Goal: Task Accomplishment & Management: Complete application form

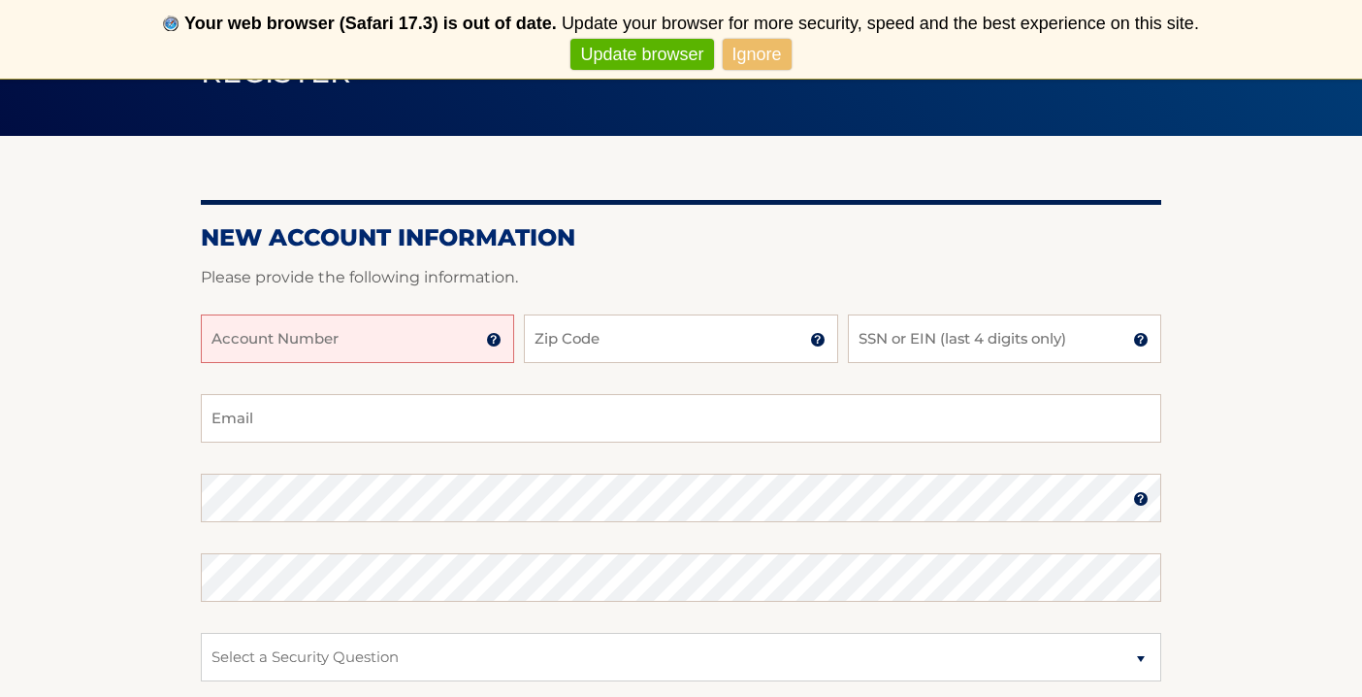
scroll to position [181, 0]
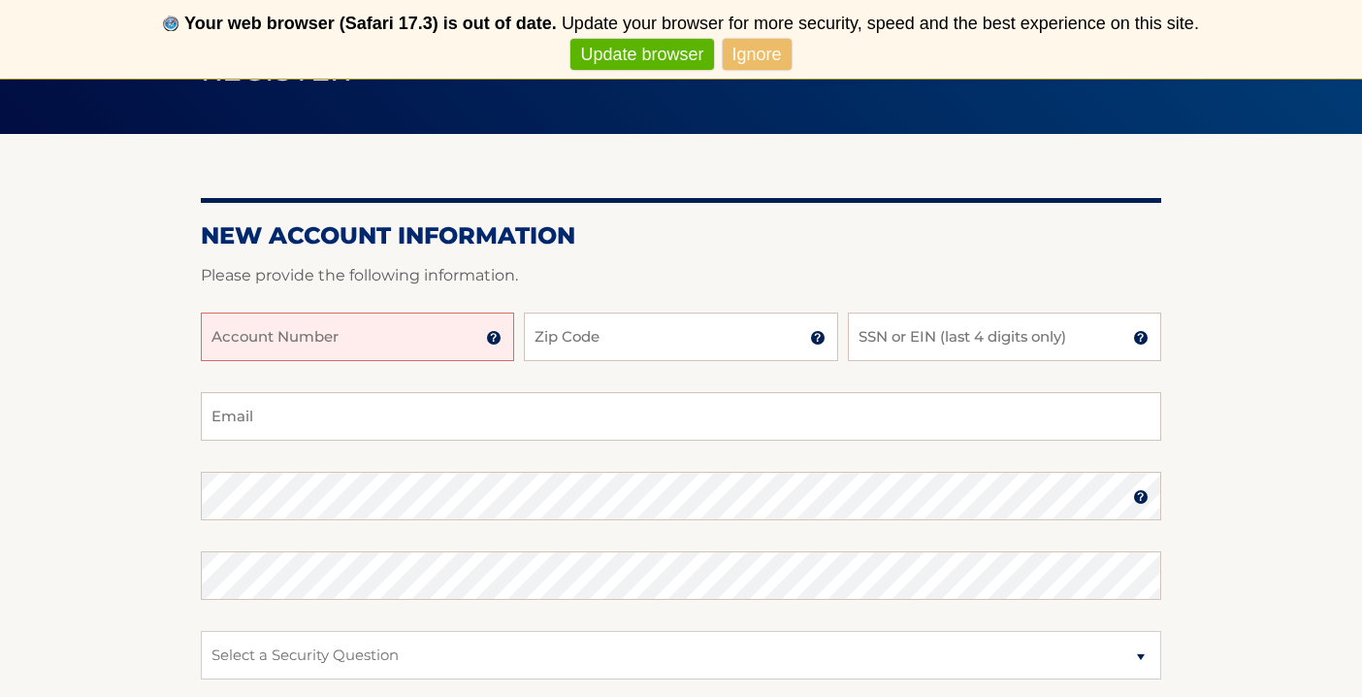
click at [386, 366] on div "Account Number 11 digit account number provided on your coupon book or Welcome …" at bounding box center [681, 352] width 960 height 80
click at [385, 340] on input "Account Number" at bounding box center [357, 336] width 313 height 49
type input "44455994152"
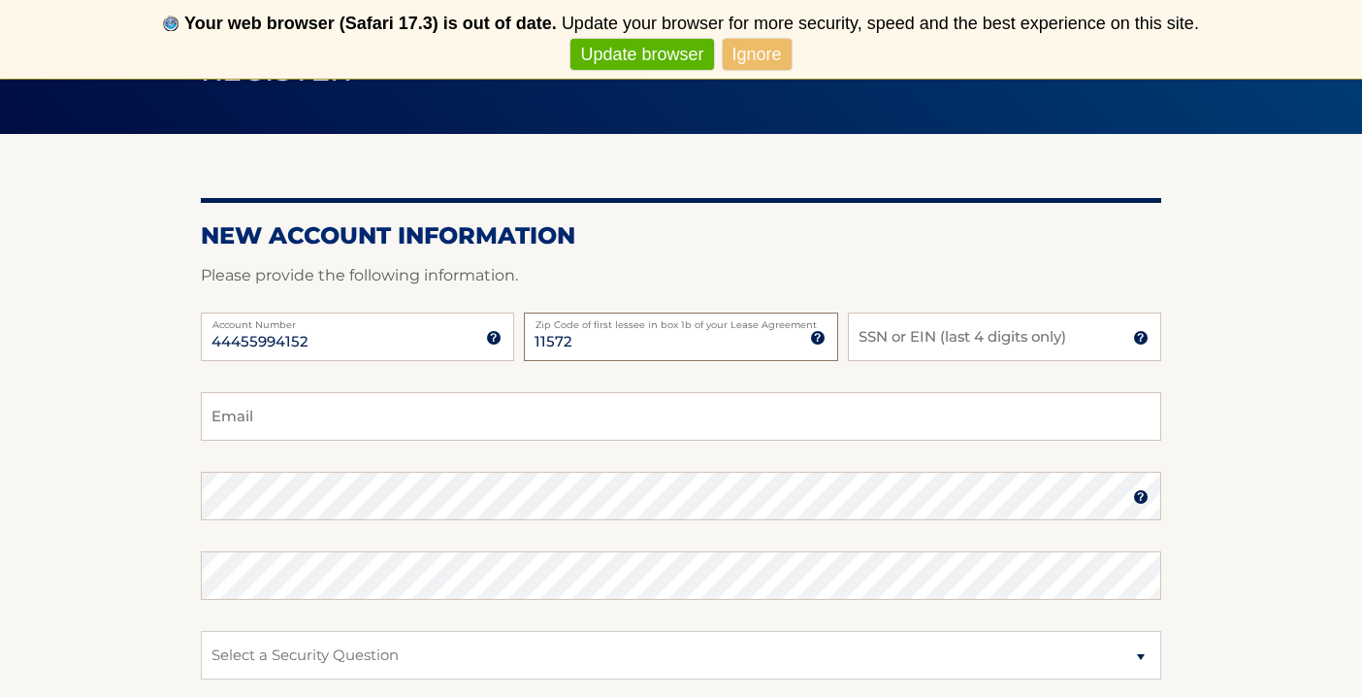
type input "11572"
click at [877, 327] on input "SSN or EIN (last 4 digits only)" at bounding box center [1004, 336] width 313 height 49
type input "6524"
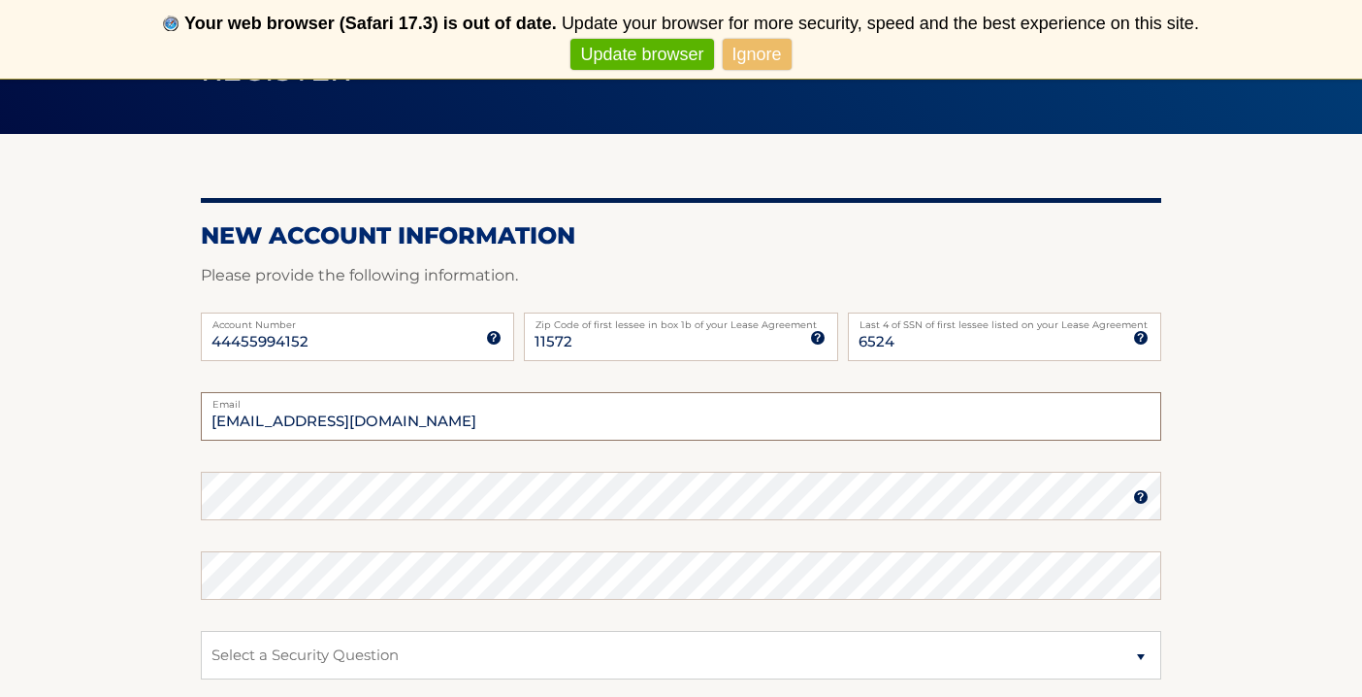
type input "[EMAIL_ADDRESS][DOMAIN_NAME]"
click at [278, 502] on form "New Account Information Please provide the following information. 44455994152 A…" at bounding box center [681, 556] width 960 height 670
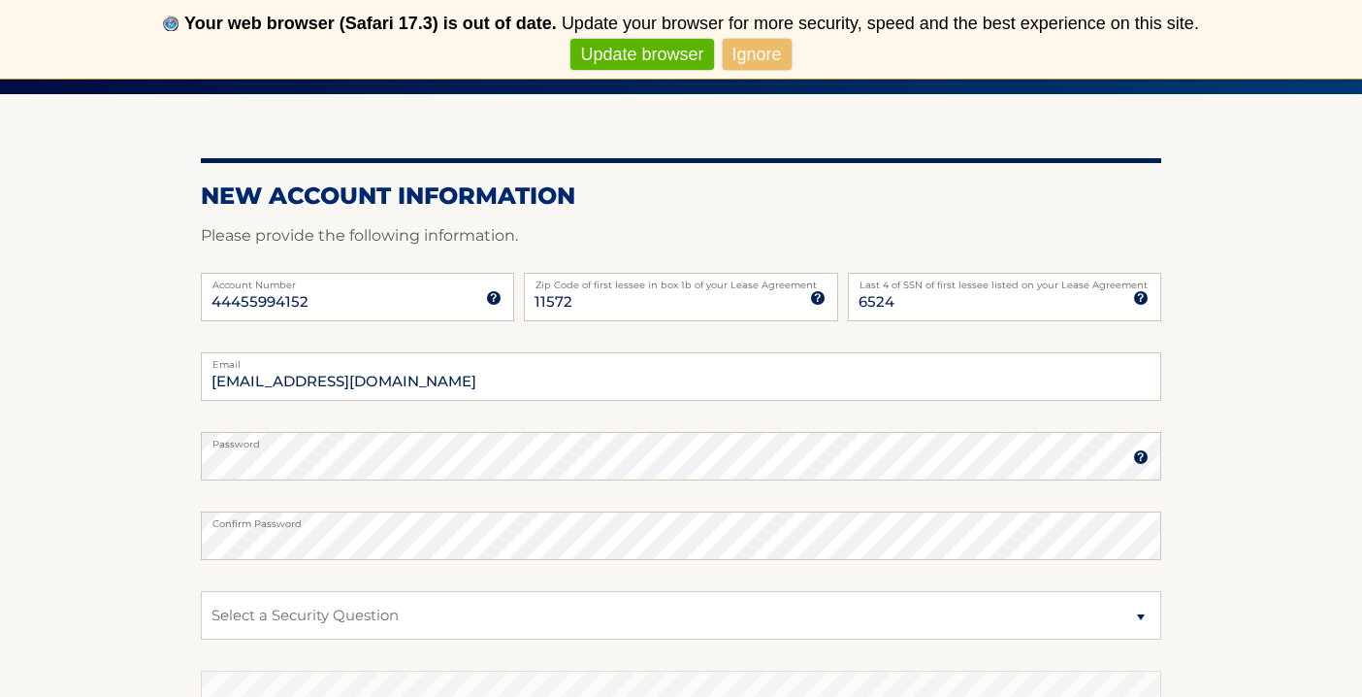
scroll to position [223, 0]
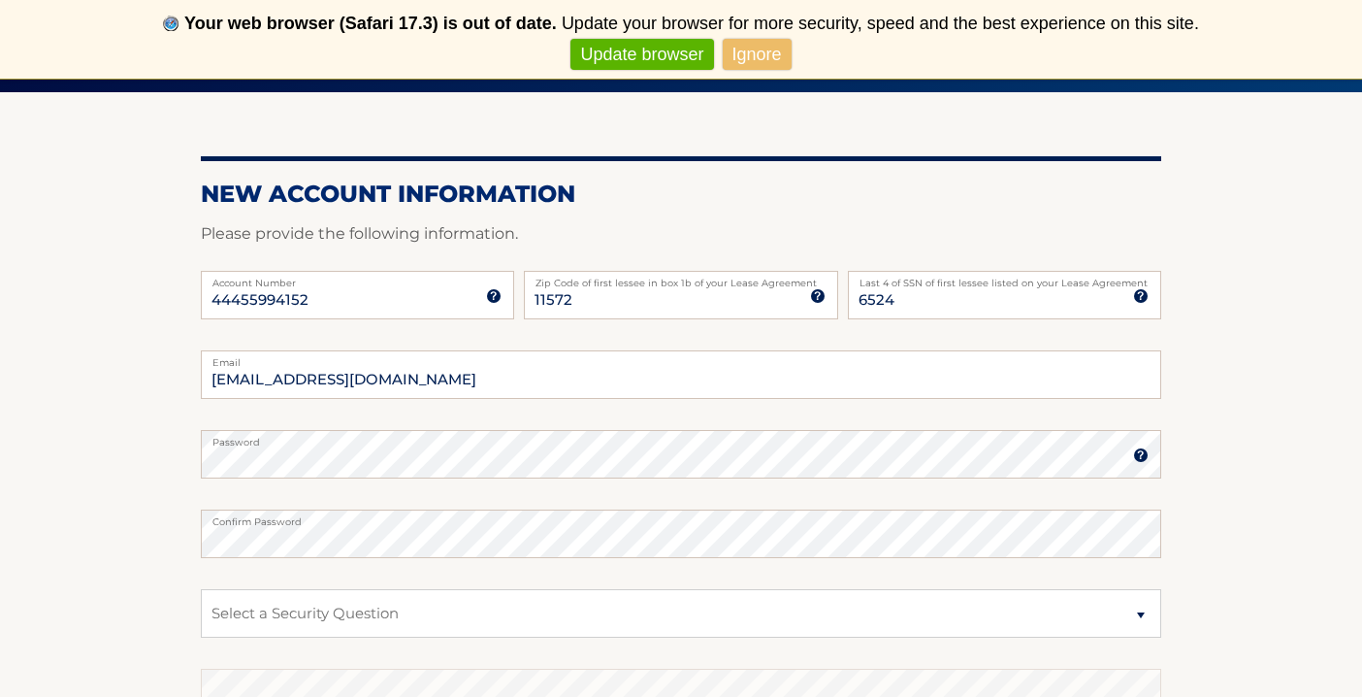
click at [697, 443] on label "Password" at bounding box center [681, 438] width 960 height 16
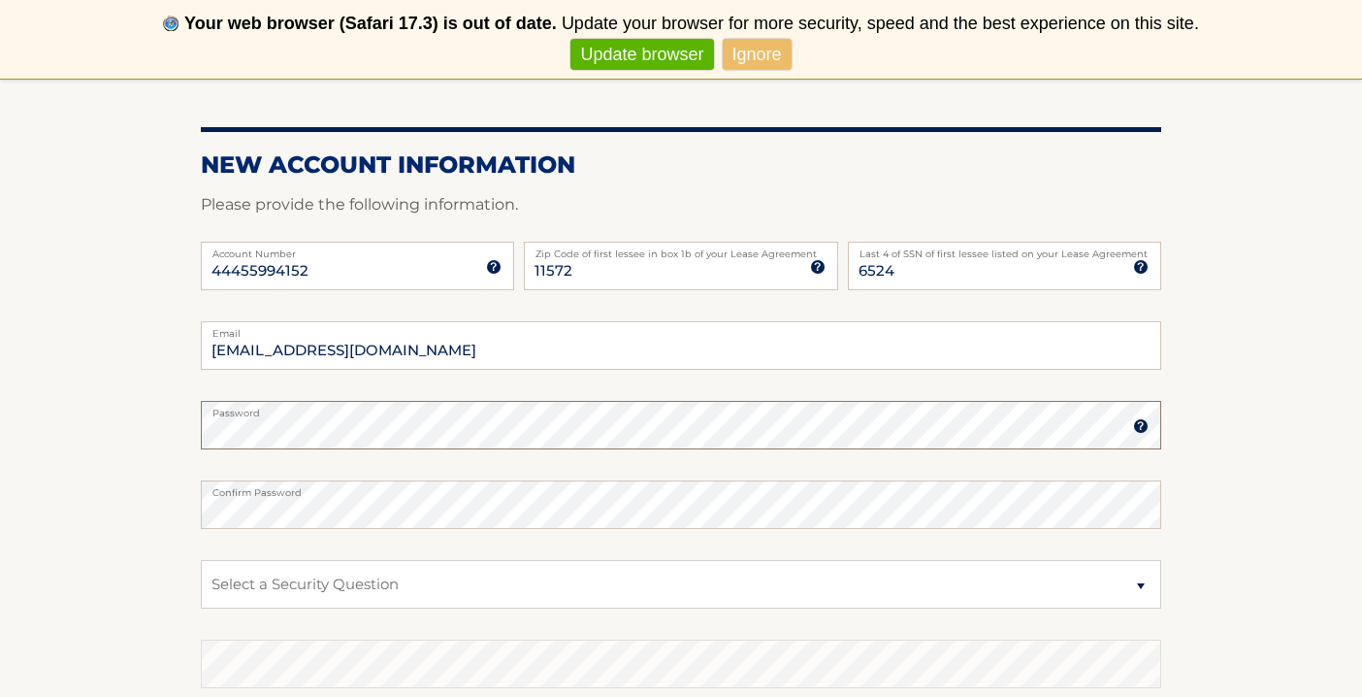
scroll to position [277, 0]
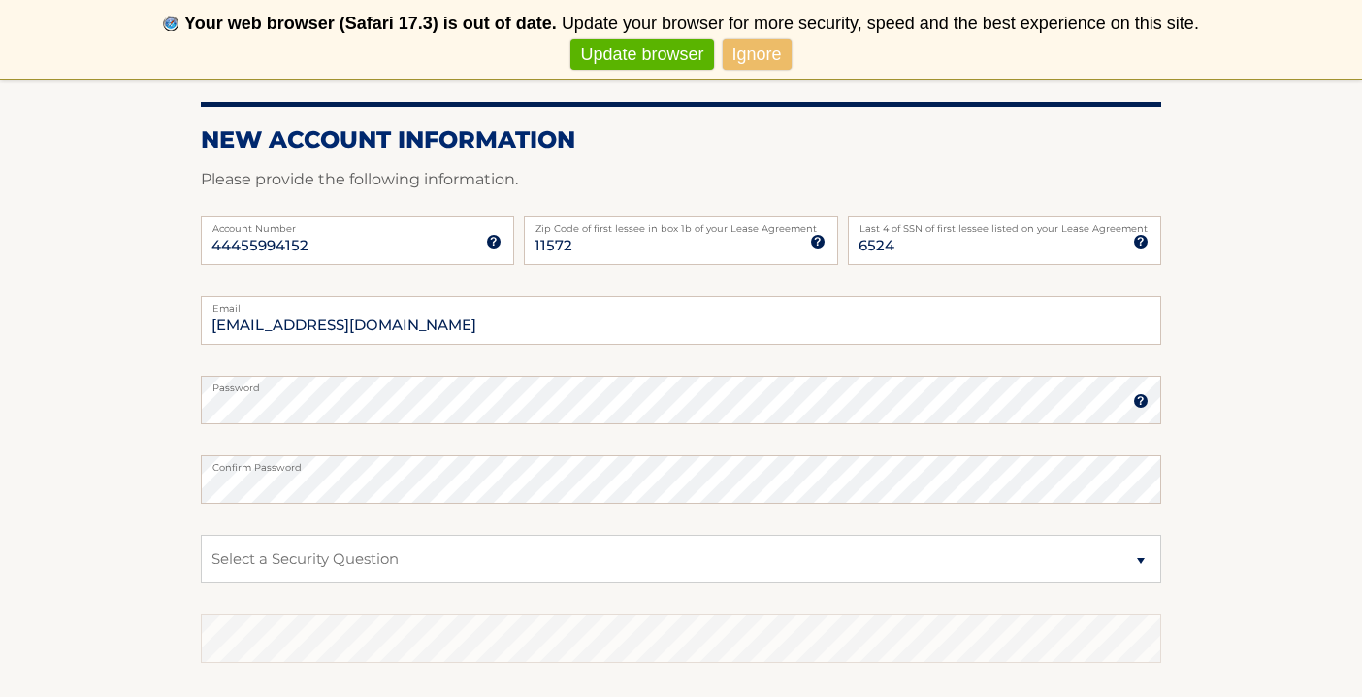
click at [1137, 397] on img at bounding box center [1141, 401] width 16 height 16
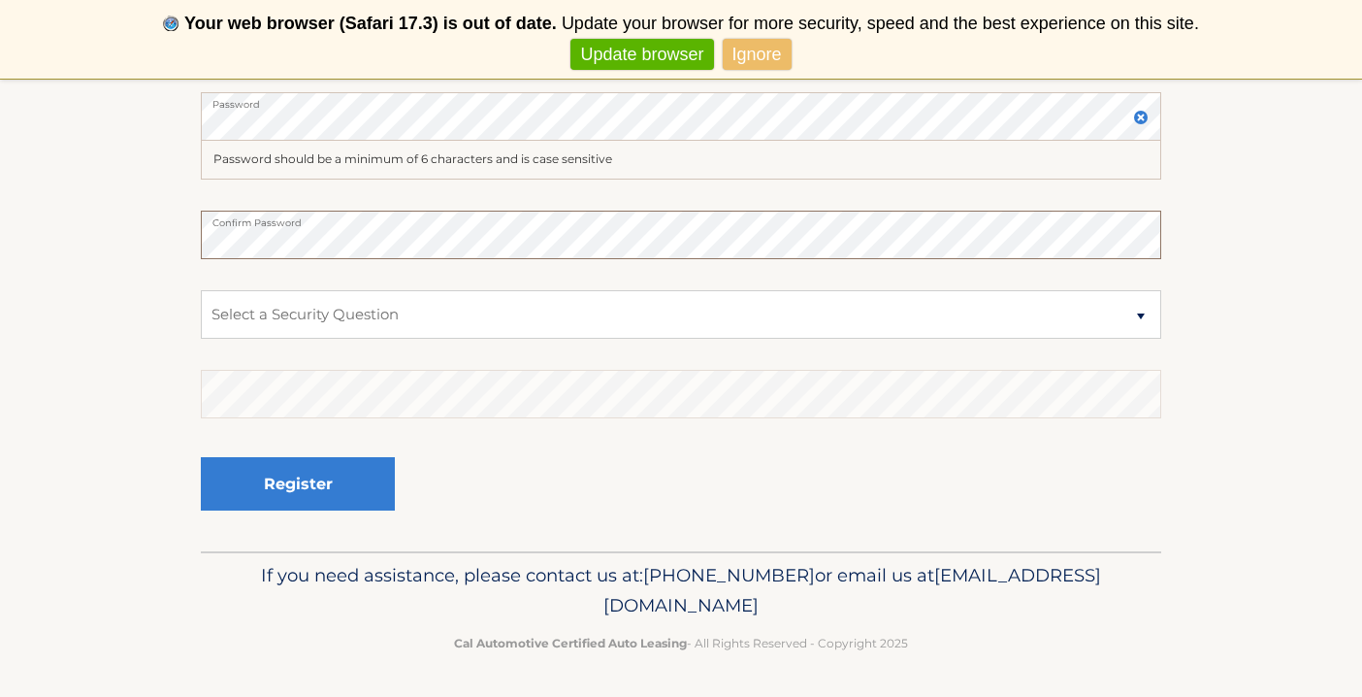
scroll to position [560, 0]
select select "1"
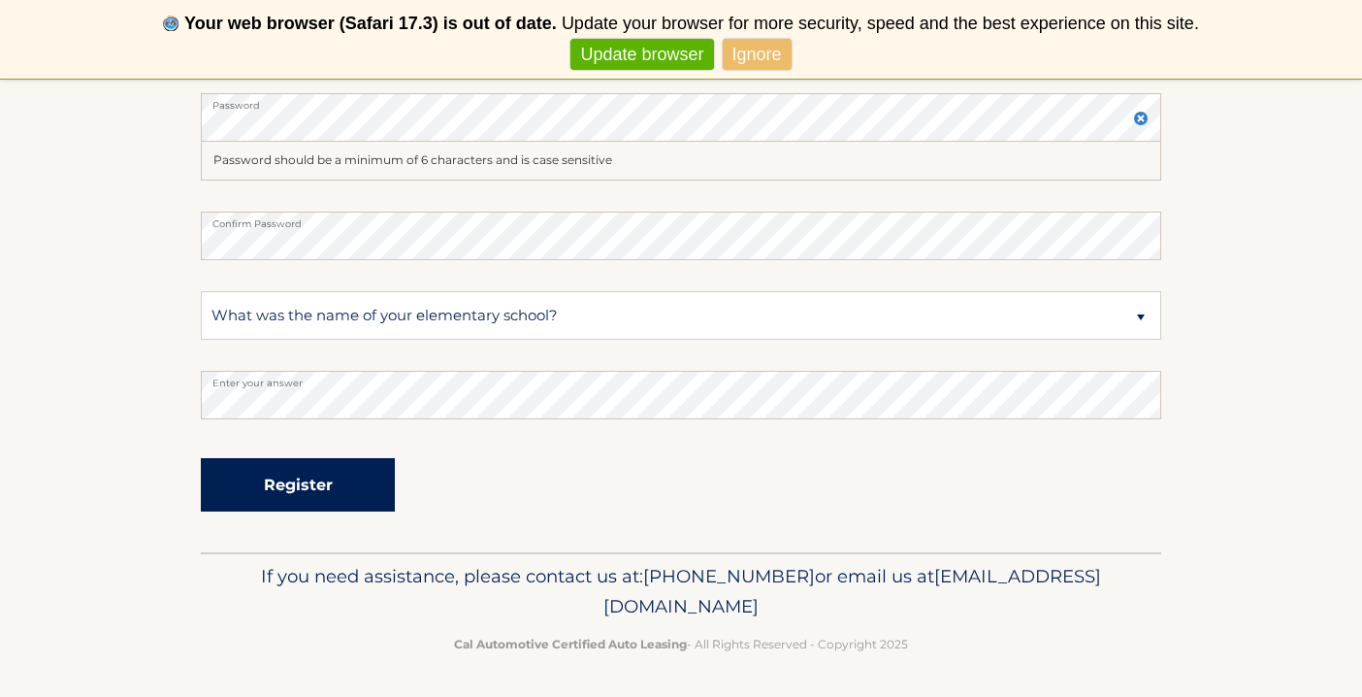
click at [327, 481] on button "Register" at bounding box center [298, 484] width 194 height 53
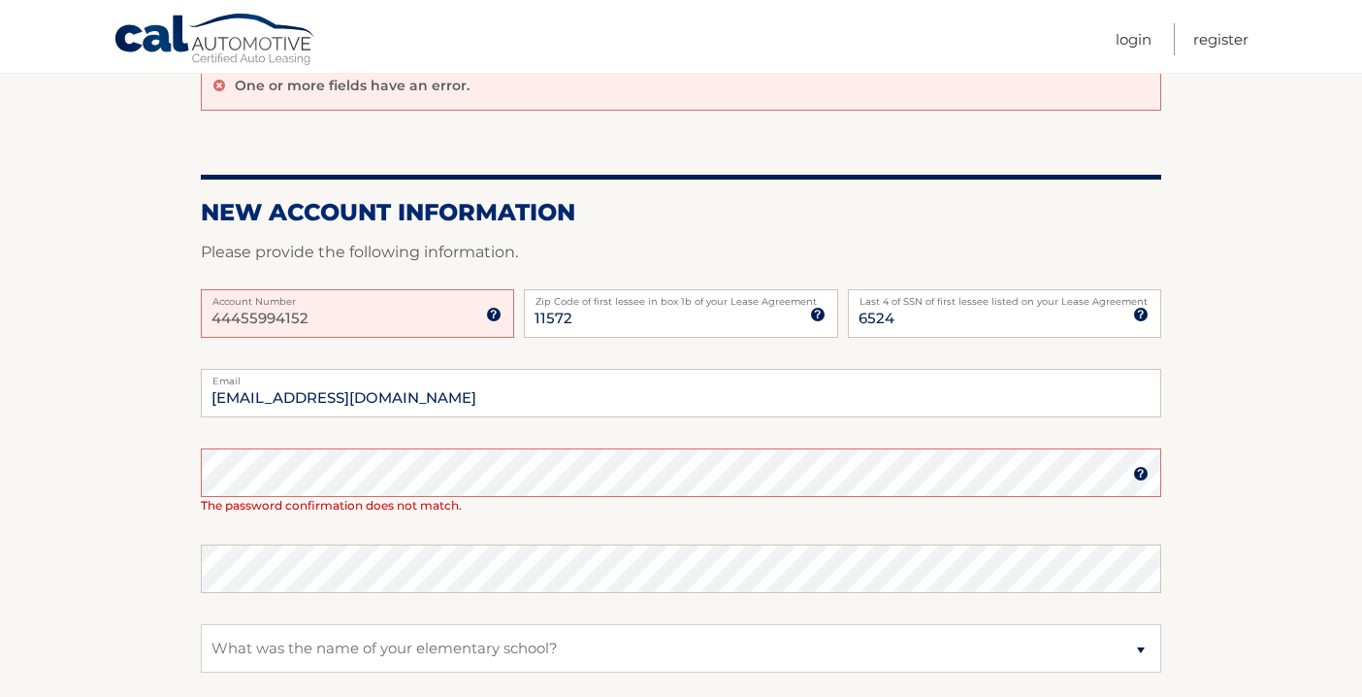
scroll to position [203, 0]
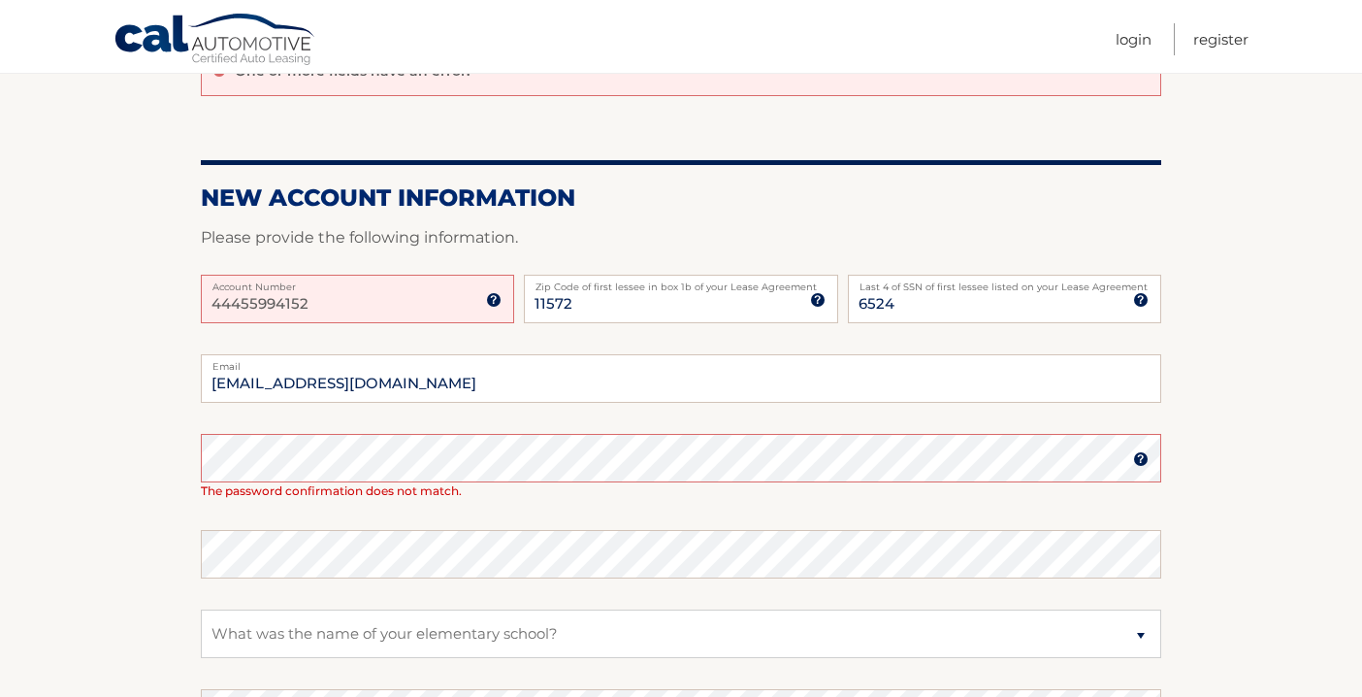
click at [493, 302] on img at bounding box center [494, 300] width 16 height 16
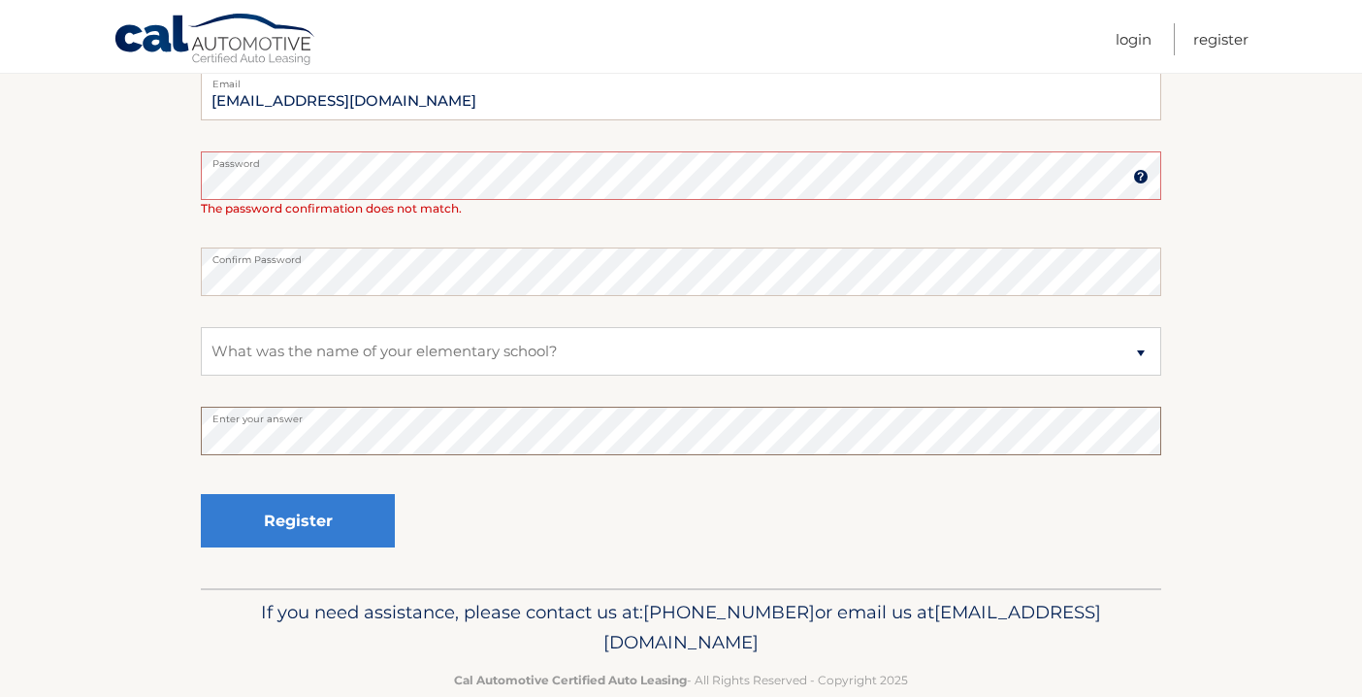
scroll to position [550, 0]
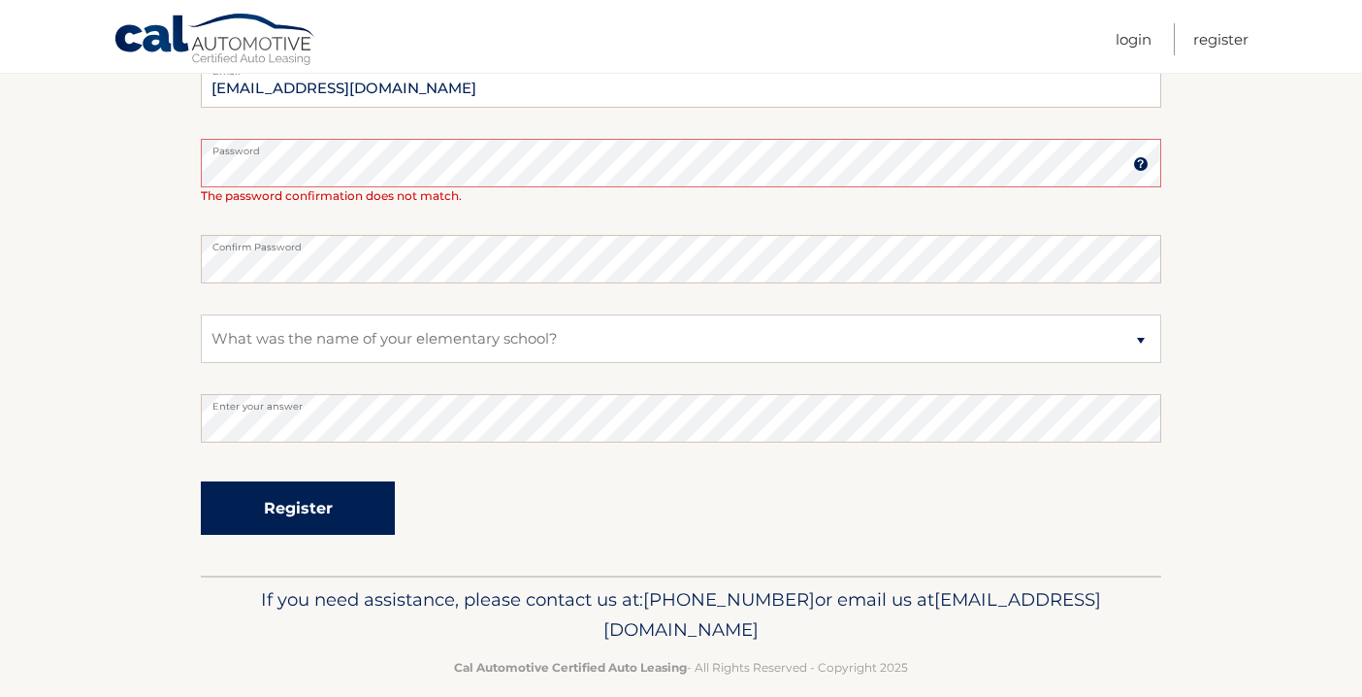
click at [279, 501] on button "Register" at bounding box center [298, 507] width 194 height 53
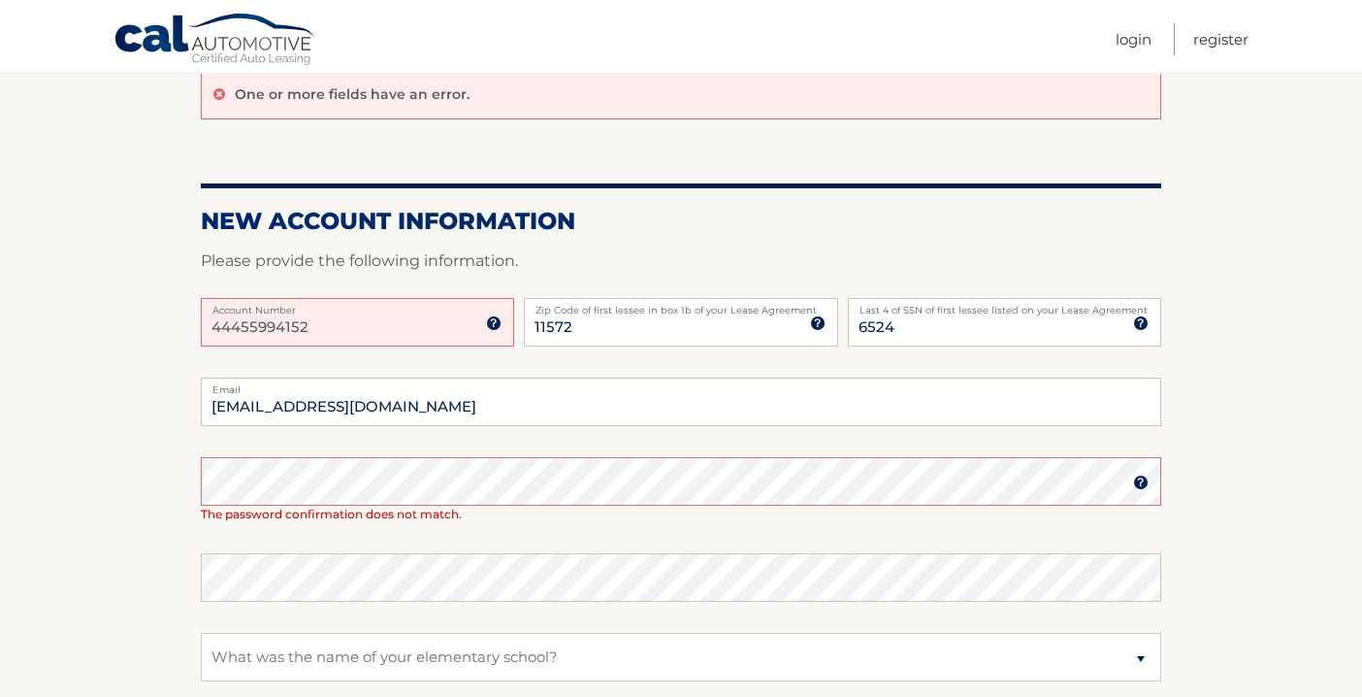
scroll to position [188, 0]
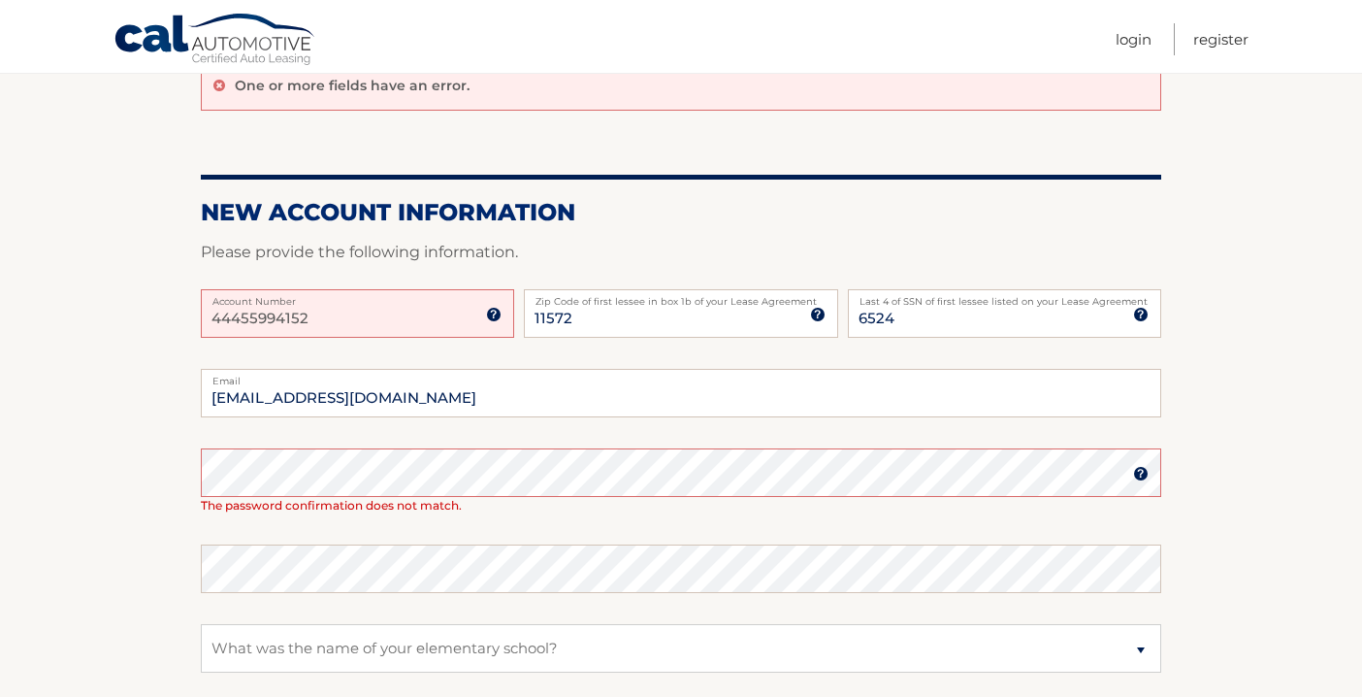
click at [493, 311] on img at bounding box center [494, 315] width 16 height 16
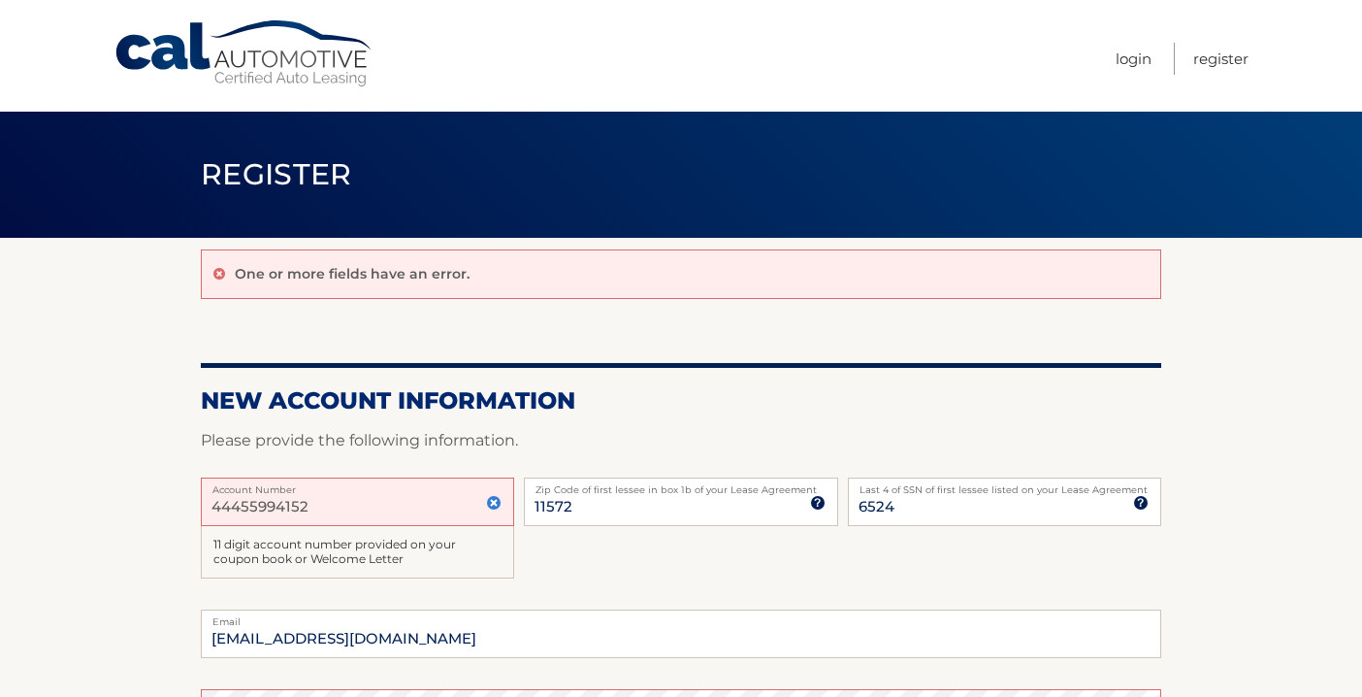
scroll to position [0, 0]
click at [1221, 59] on link "Register" at bounding box center [1220, 59] width 55 height 32
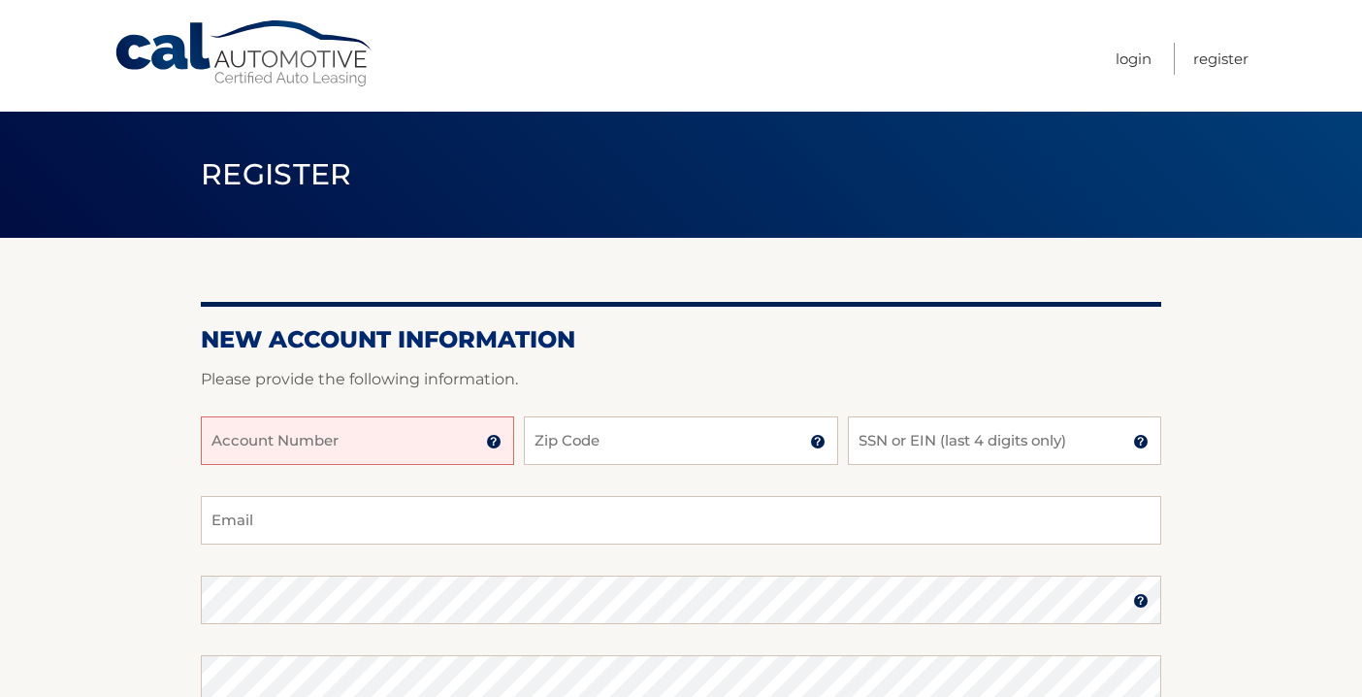
click at [398, 435] on input "Account Number" at bounding box center [357, 440] width 313 height 49
click at [478, 442] on input "Account Number" at bounding box center [357, 440] width 313 height 49
click at [1127, 54] on link "Login" at bounding box center [1134, 59] width 36 height 32
click at [404, 444] on input "Account Number" at bounding box center [357, 440] width 313 height 49
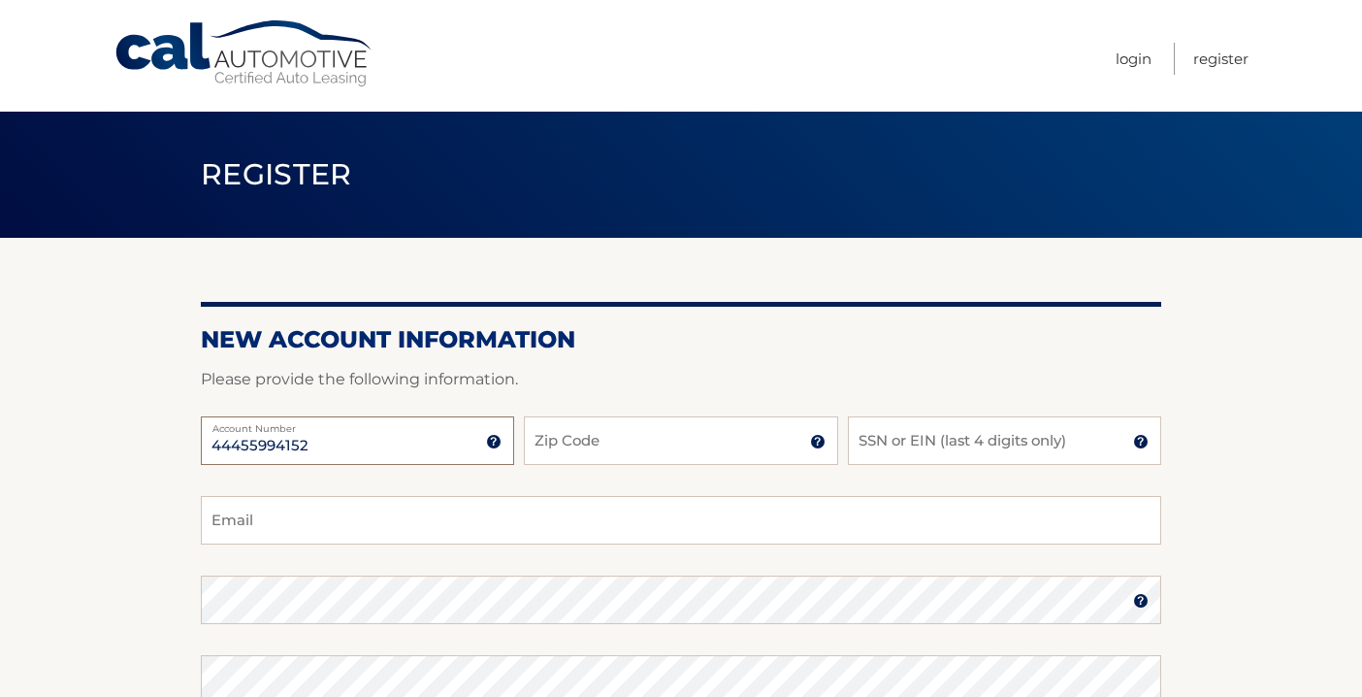
type input "44455994152"
type input "11572"
click at [894, 430] on input "SSN or EIN (last 4 digits only)" at bounding box center [1004, 440] width 313 height 49
type input "6524"
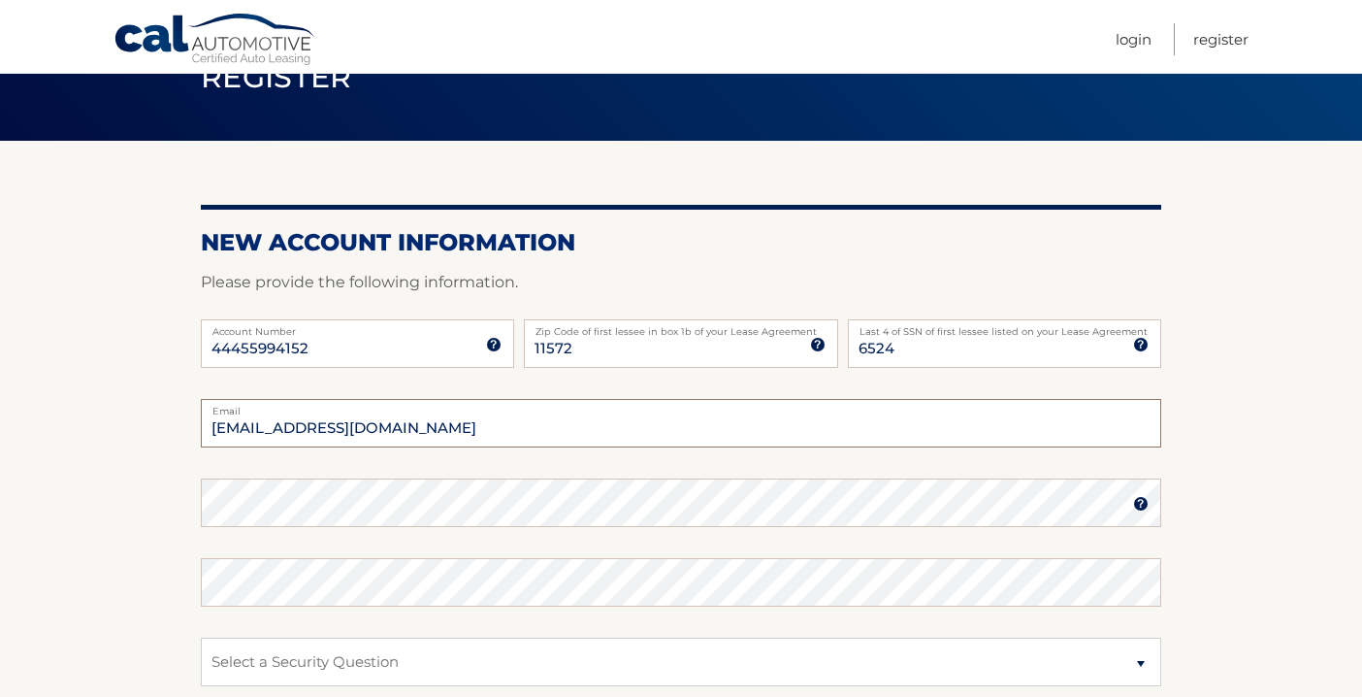
scroll to position [101, 0]
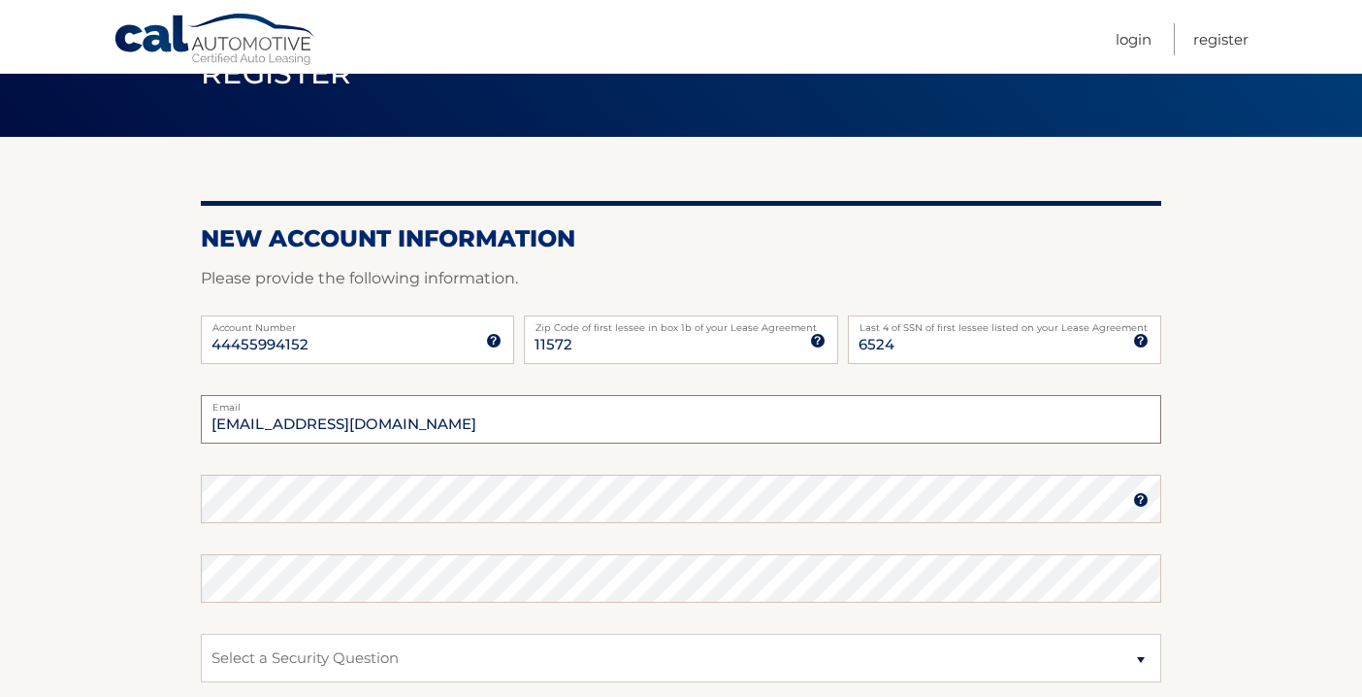
type input "[EMAIL_ADDRESS][DOMAIN_NAME]"
click at [259, 502] on fieldset "mgcounselingserv@gmail.com Email Password Password should be a minimum of 6 cha…" at bounding box center [681, 645] width 960 height 500
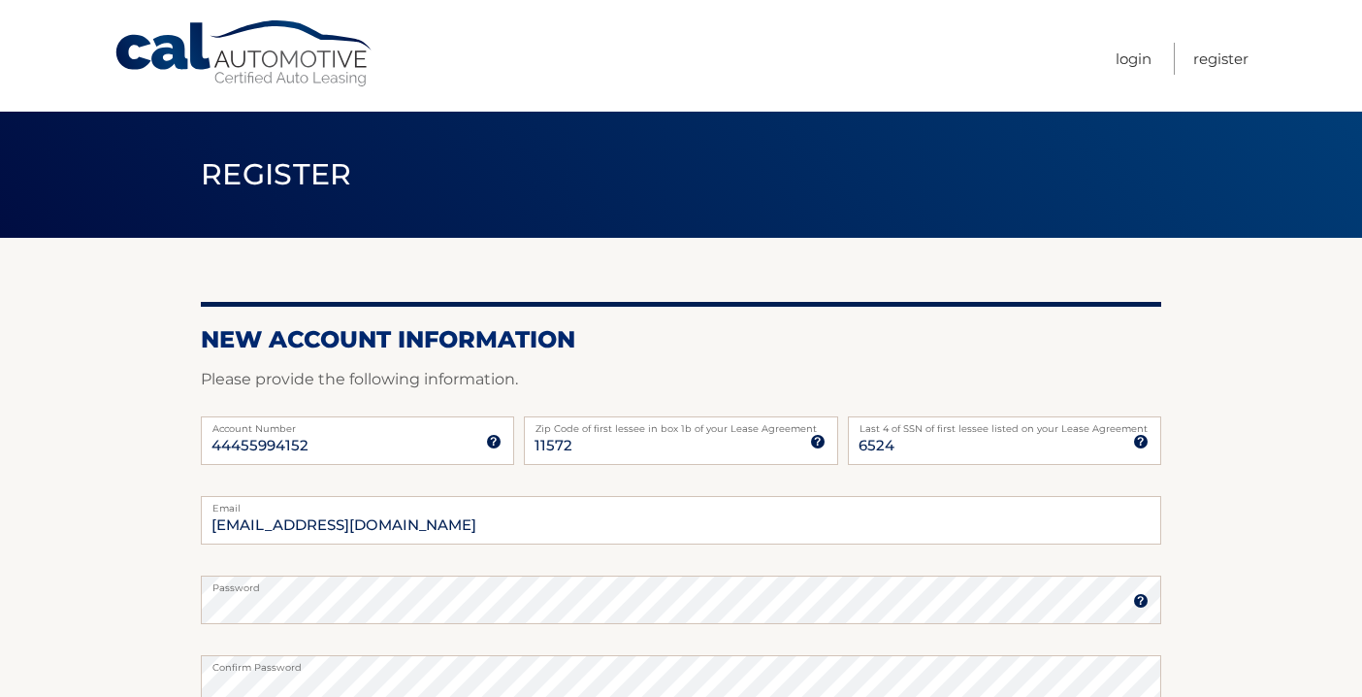
click at [481, 579] on label "Password" at bounding box center [681, 583] width 960 height 16
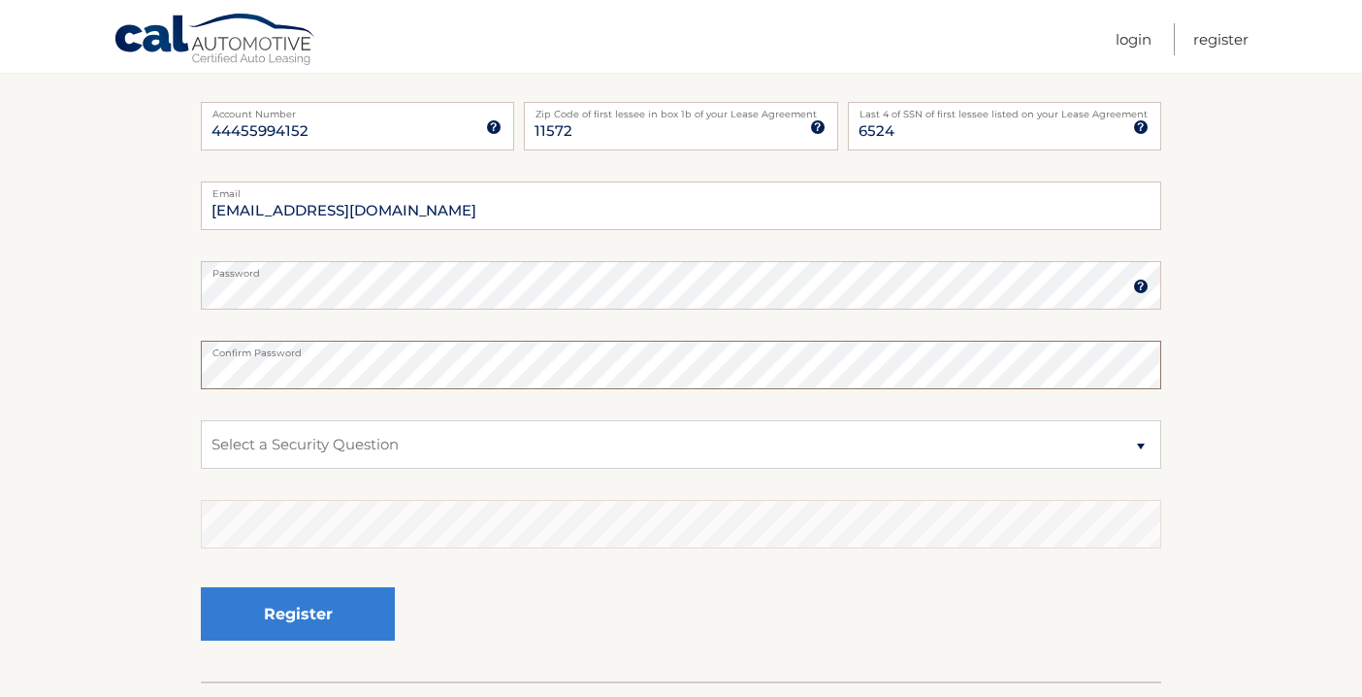
scroll to position [321, 0]
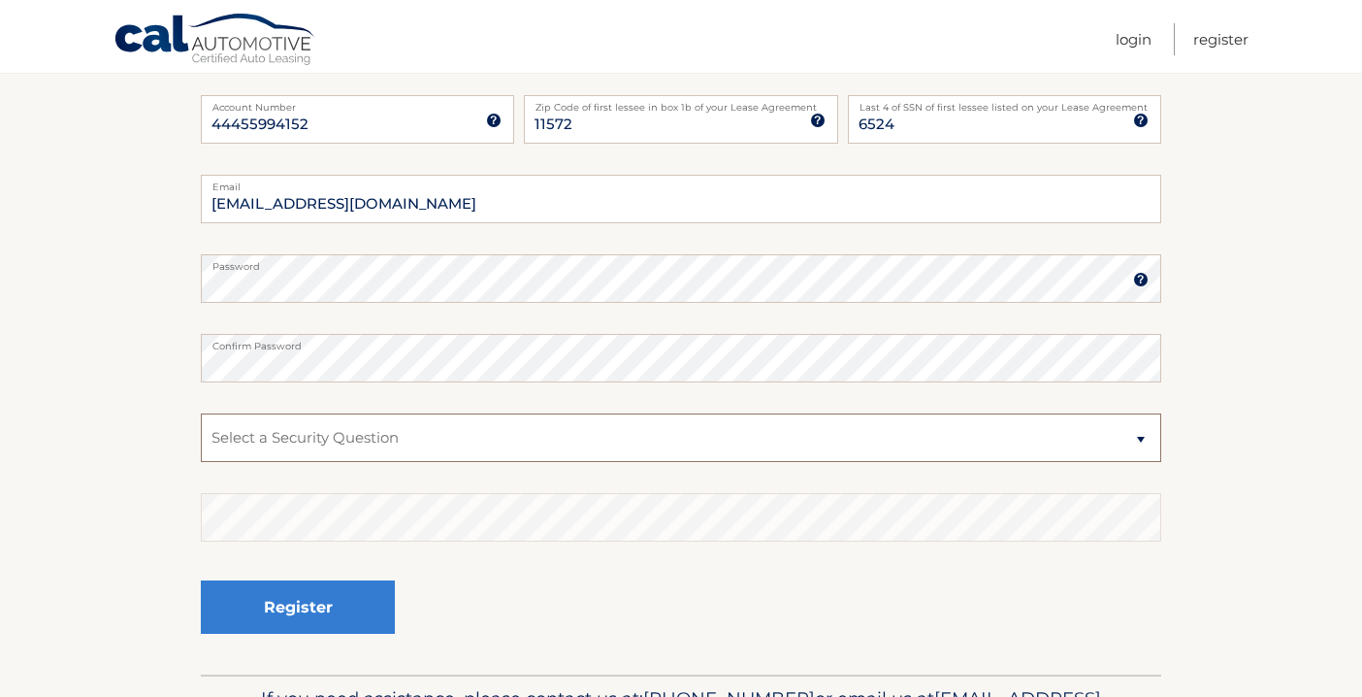
select select "1"
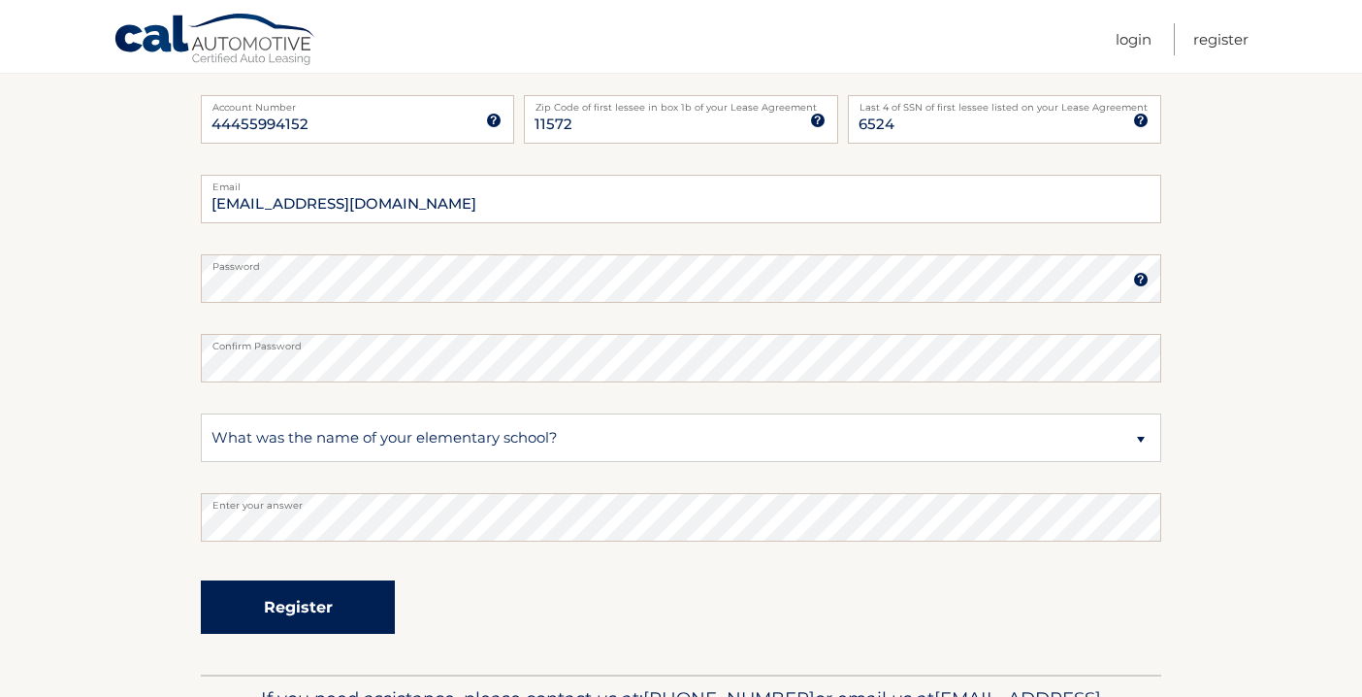
click at [296, 595] on button "Register" at bounding box center [298, 606] width 194 height 53
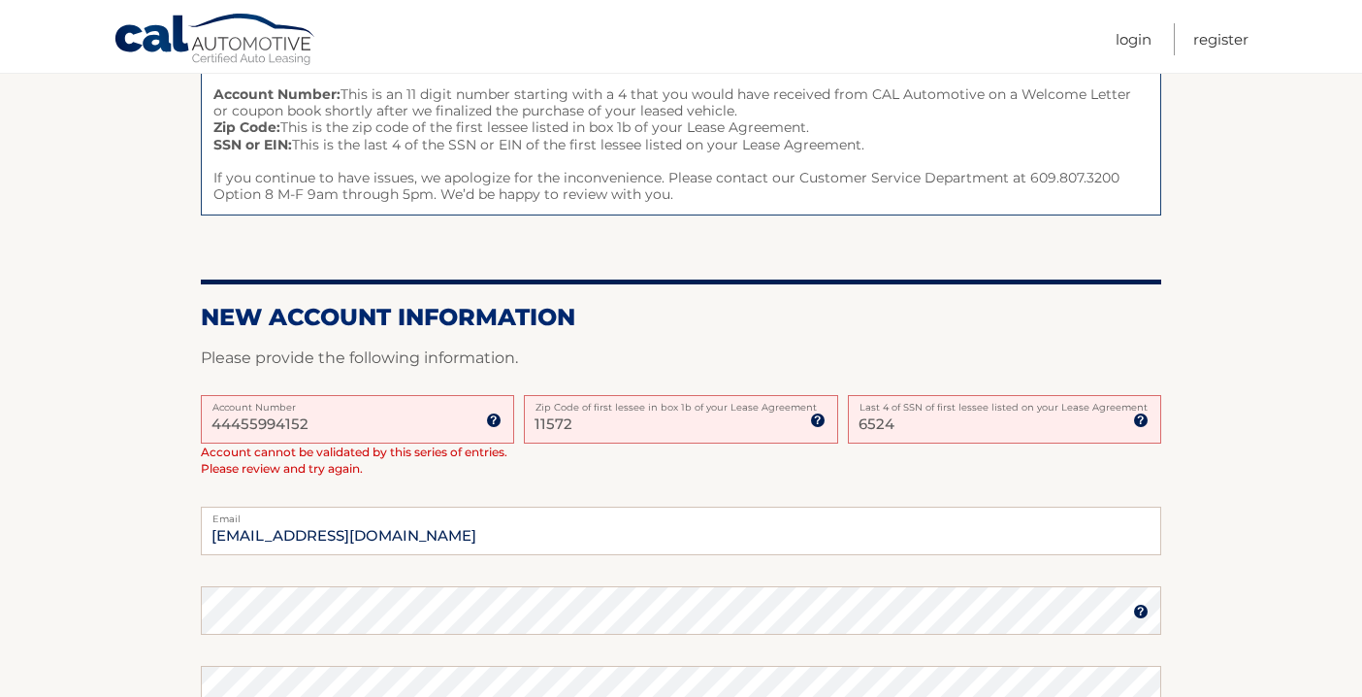
scroll to position [270, 0]
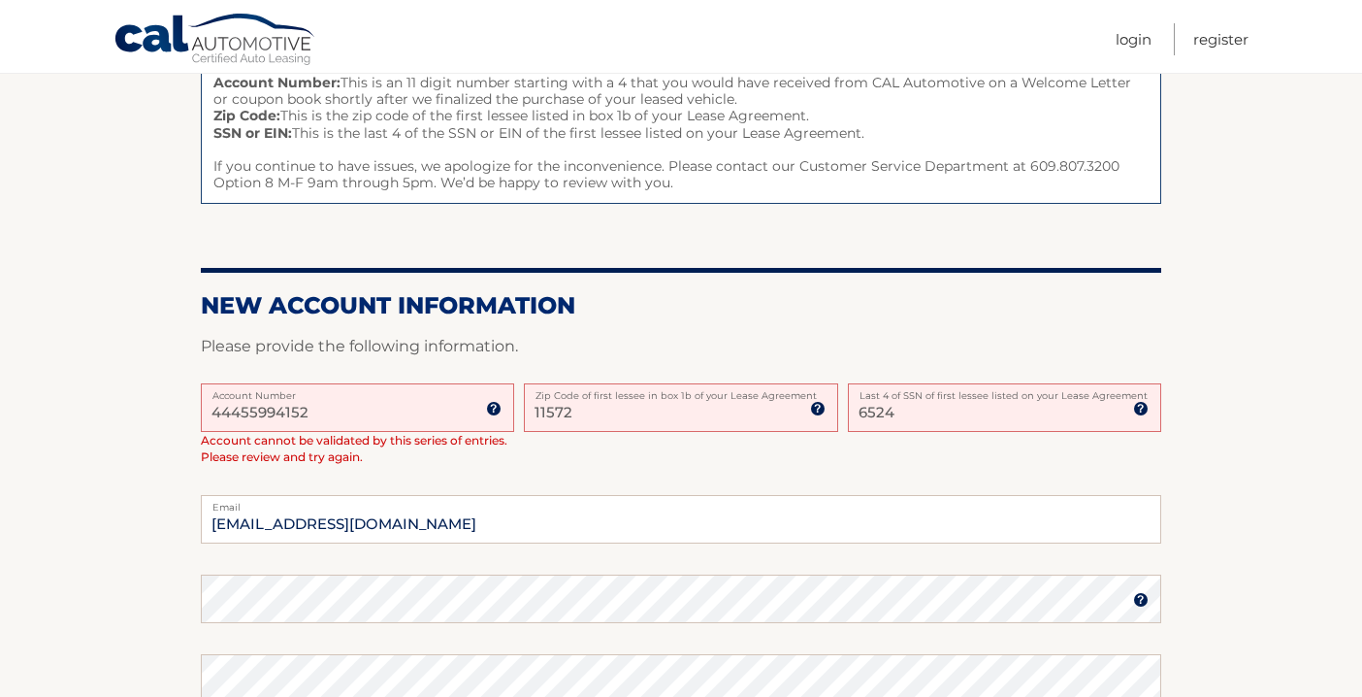
click at [817, 404] on img at bounding box center [818, 409] width 16 height 16
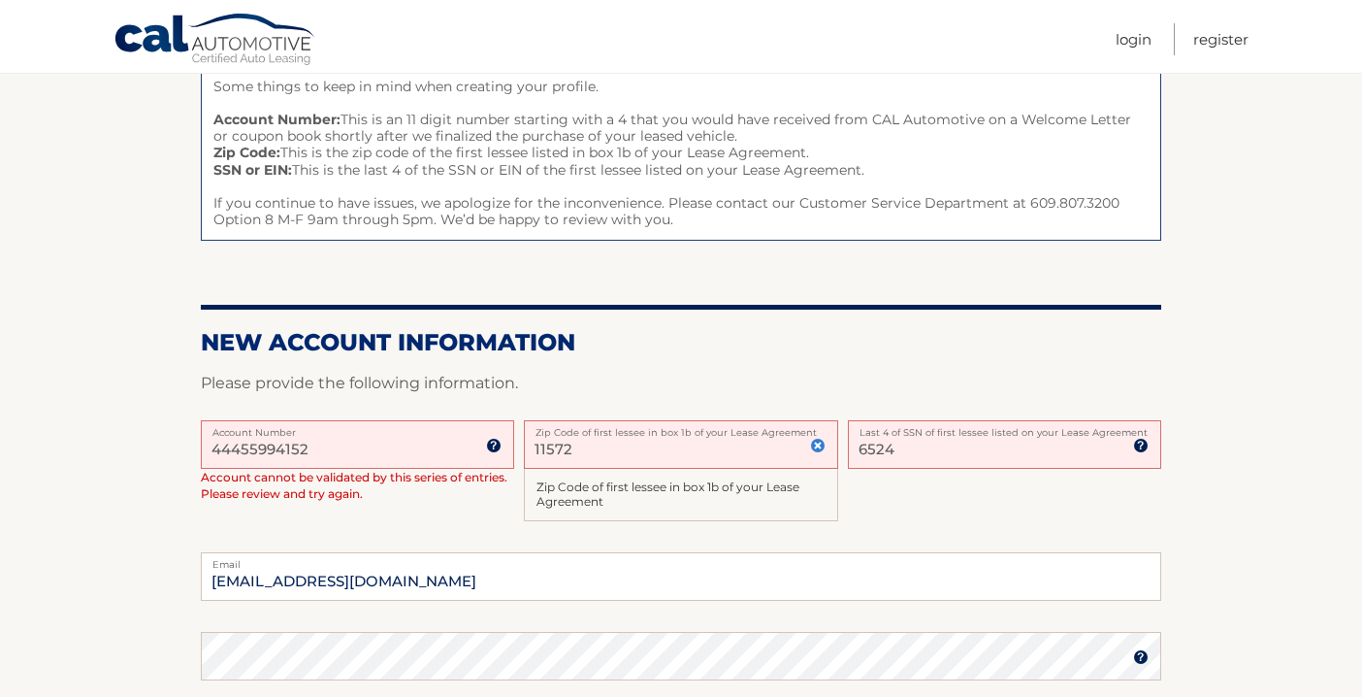
scroll to position [230, 0]
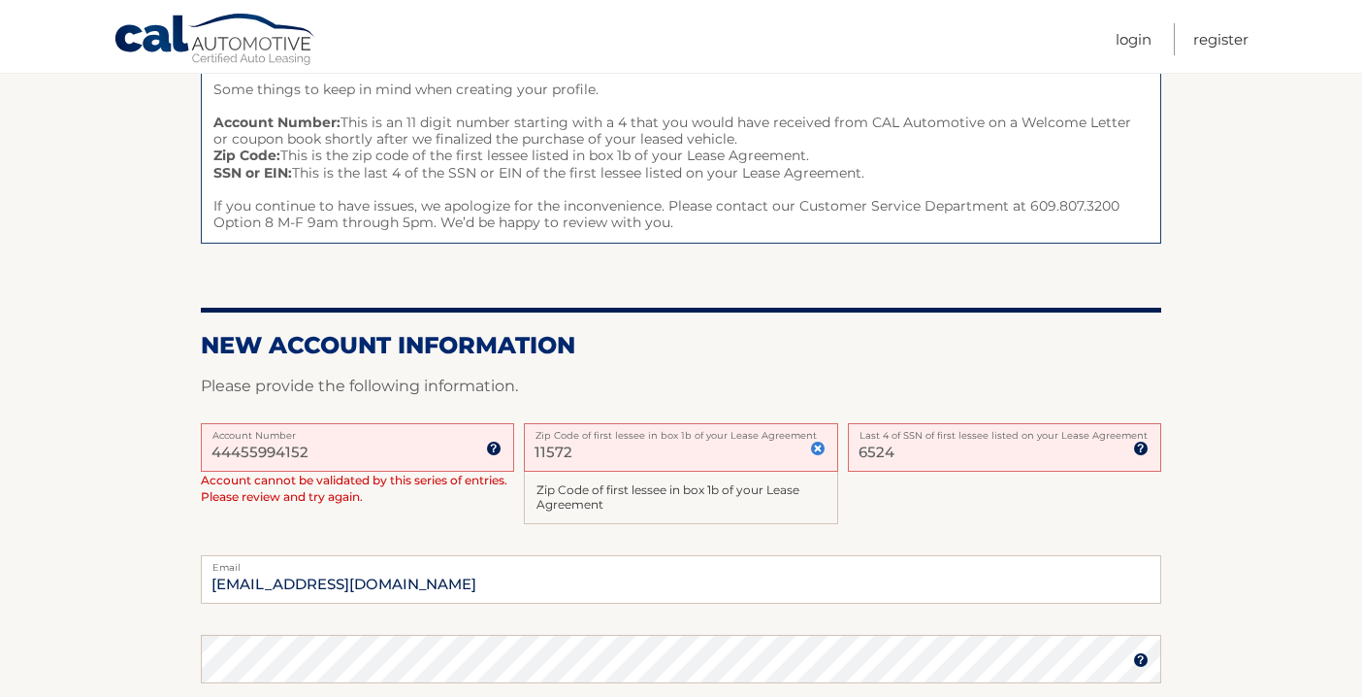
click at [581, 437] on label "Zip Code of first lessee in box 1b of your Lease Agreement" at bounding box center [680, 431] width 313 height 16
click at [581, 437] on input "11572" at bounding box center [680, 447] width 313 height 49
type input "67050"
click at [632, 502] on div "Zip Code of first lessee in box 1b of your Lease Agreement" at bounding box center [680, 497] width 313 height 53
click at [633, 485] on div "Zip Code of first lessee in box 1b of your Lease Agreement" at bounding box center [680, 497] width 313 height 53
